Goal: Task Accomplishment & Management: Manage account settings

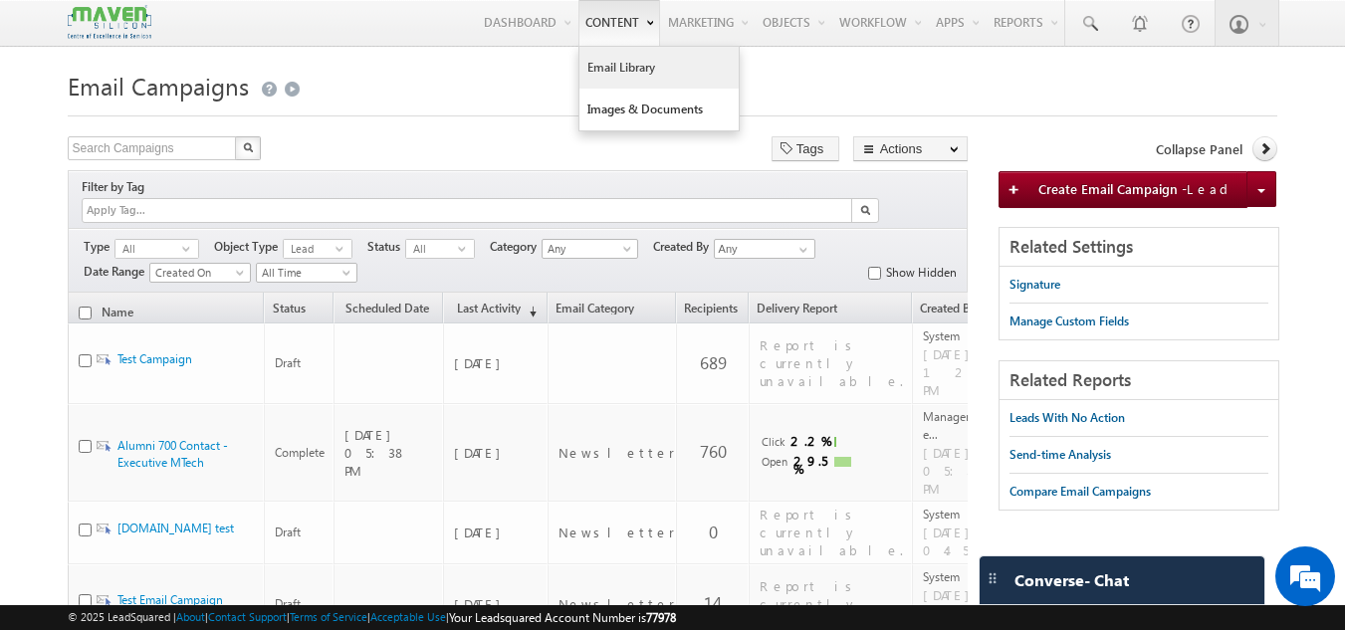
click at [622, 56] on link "Email Library" at bounding box center [658, 68] width 159 height 42
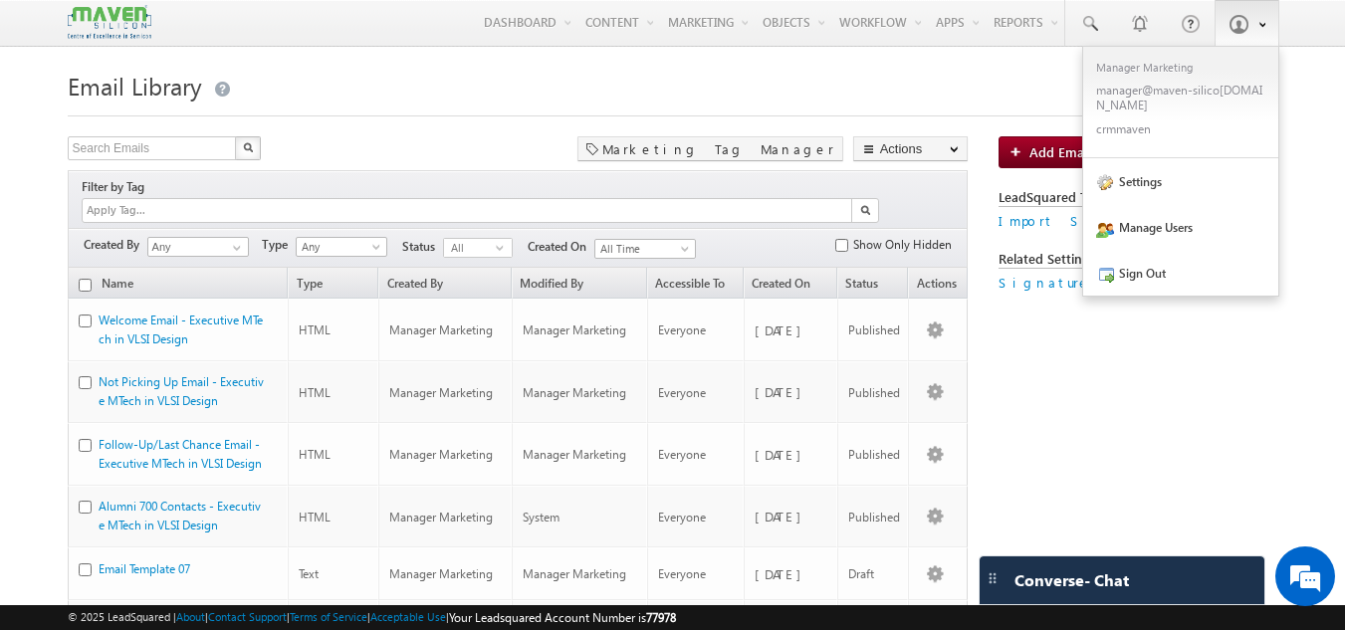
click at [1236, 29] on span at bounding box center [1238, 24] width 20 height 20
click at [1163, 274] on link "Sign Out" at bounding box center [1180, 273] width 195 height 46
